Goal: Task Accomplishment & Management: Manage account settings

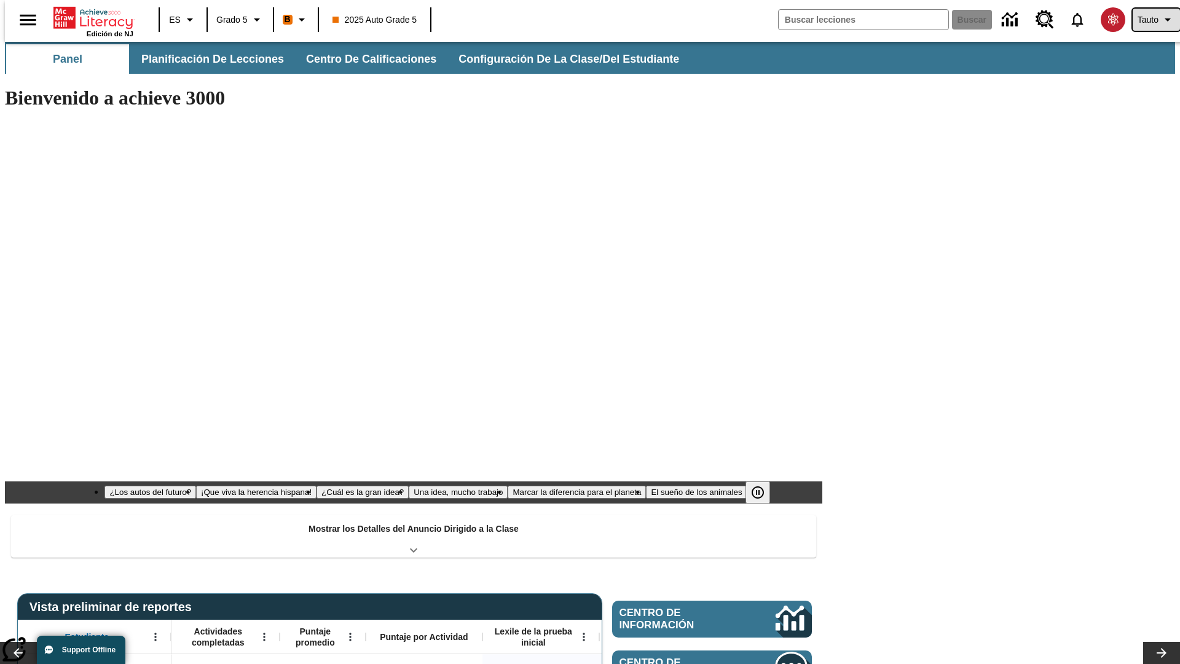
click at [1150, 20] on span "Tauto" at bounding box center [1148, 20] width 21 height 13
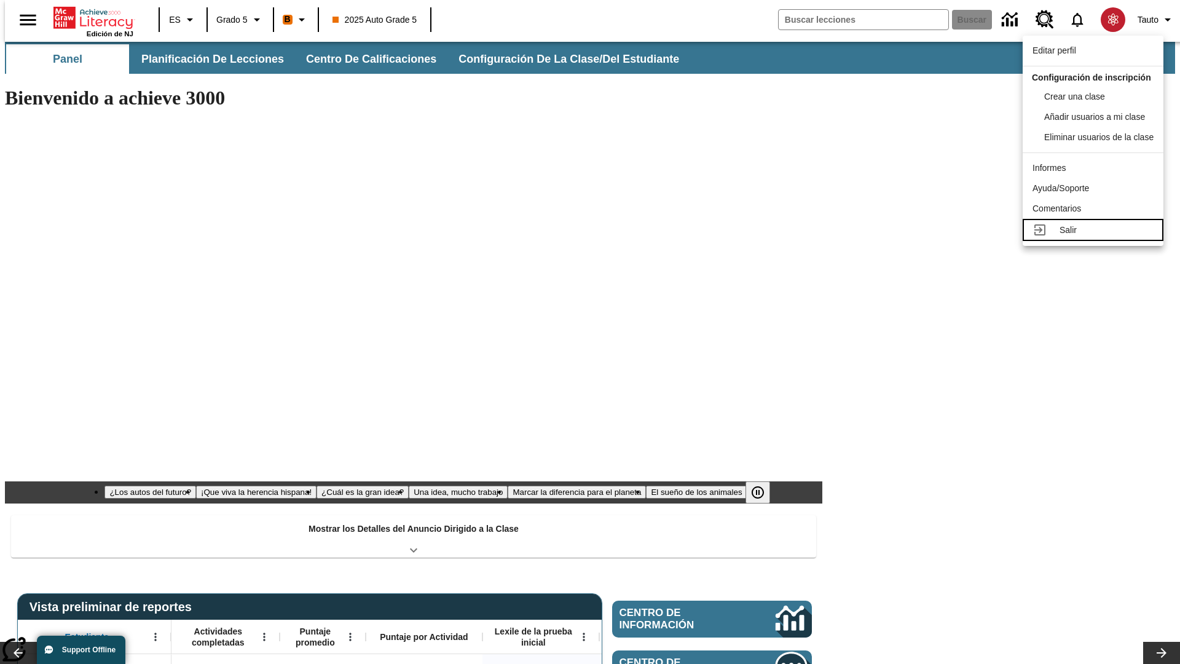
click at [1097, 237] on div "Salir" at bounding box center [1107, 230] width 94 height 13
